Goal: Use online tool/utility: Utilize a website feature to perform a specific function

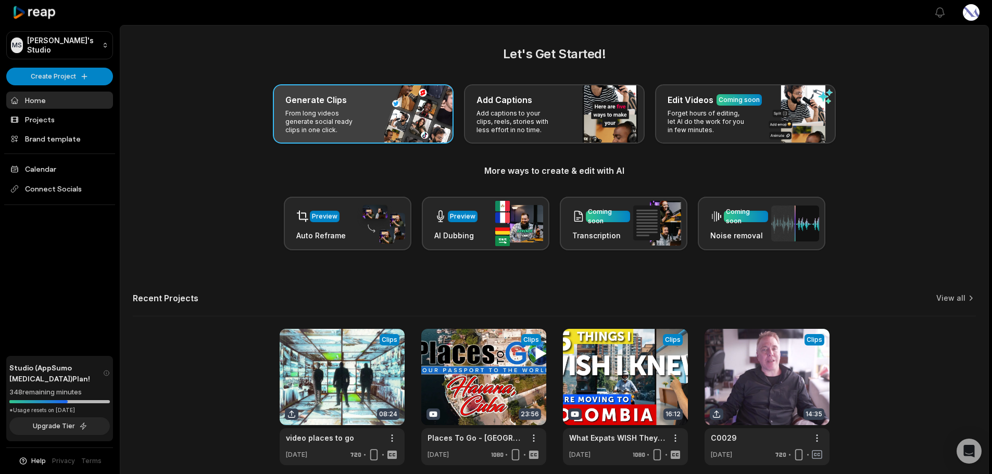
click at [330, 109] on p "From long videos generate social ready clips in one click." at bounding box center [325, 121] width 81 height 25
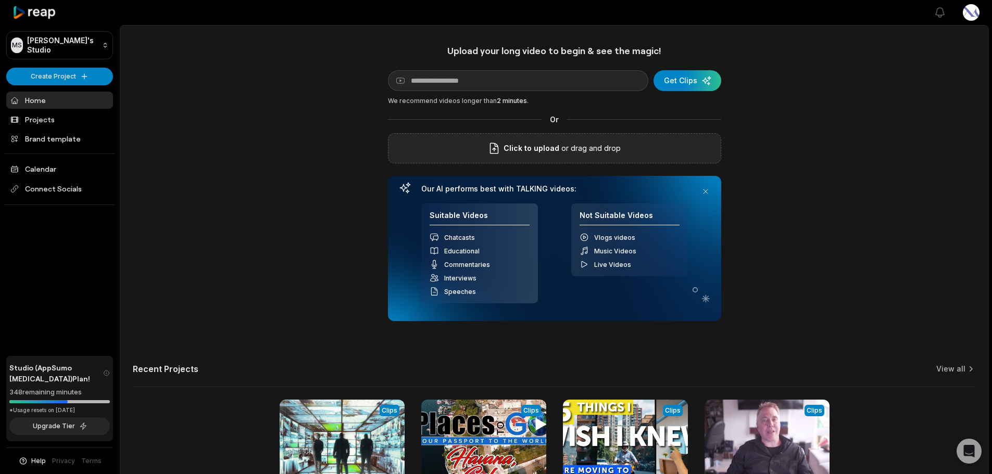
click at [558, 151] on span "Click to upload" at bounding box center [531, 148] width 56 height 12
click at [0, 0] on input "Click to upload" at bounding box center [0, 0] width 0 height 0
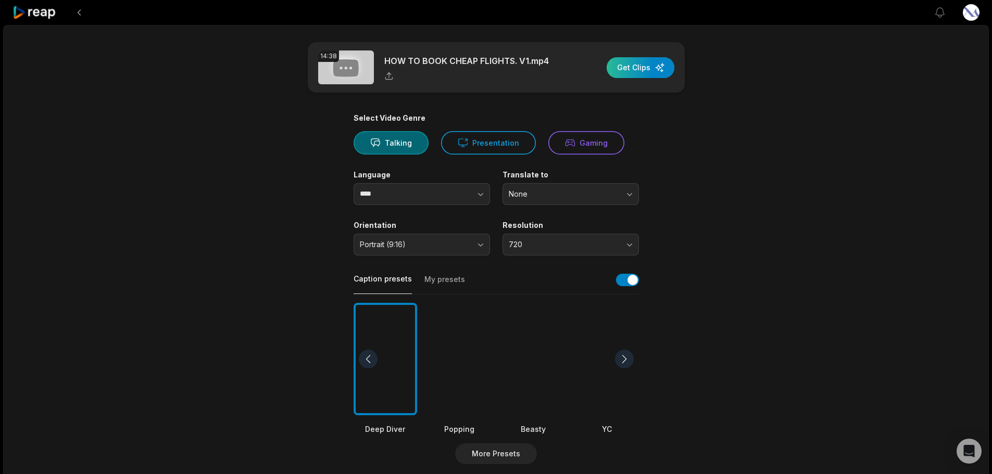
click at [635, 72] on div "button" at bounding box center [640, 67] width 68 height 21
